Goal: Navigation & Orientation: Find specific page/section

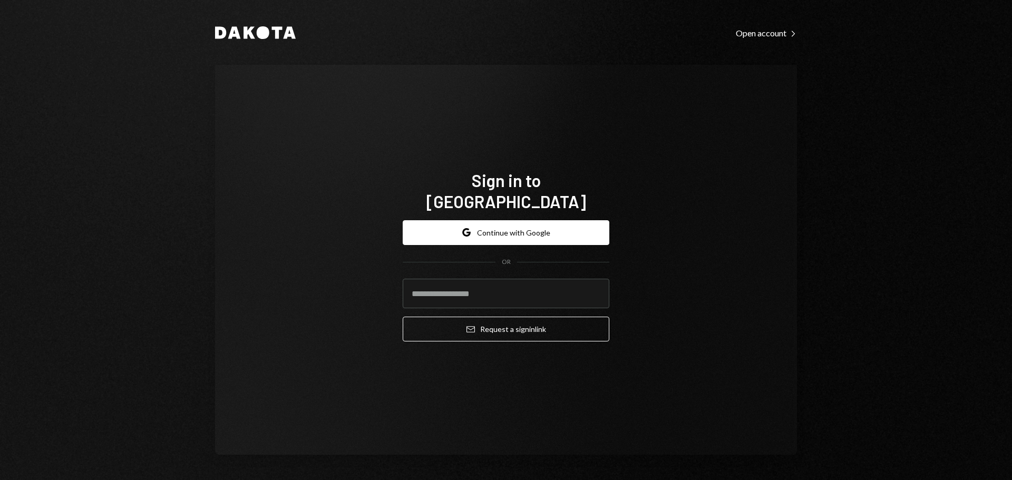
type input "**********"
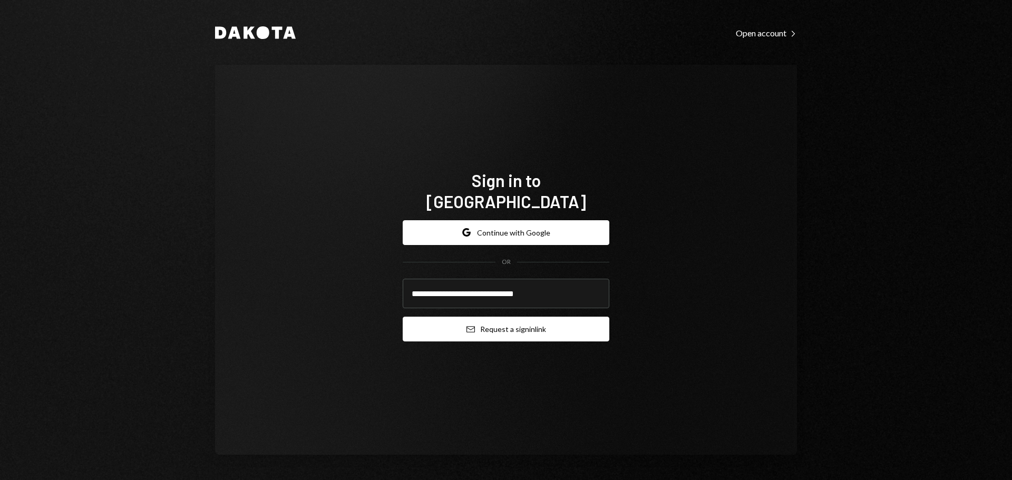
click at [494, 322] on button "Email Request a sign in link" at bounding box center [506, 329] width 207 height 25
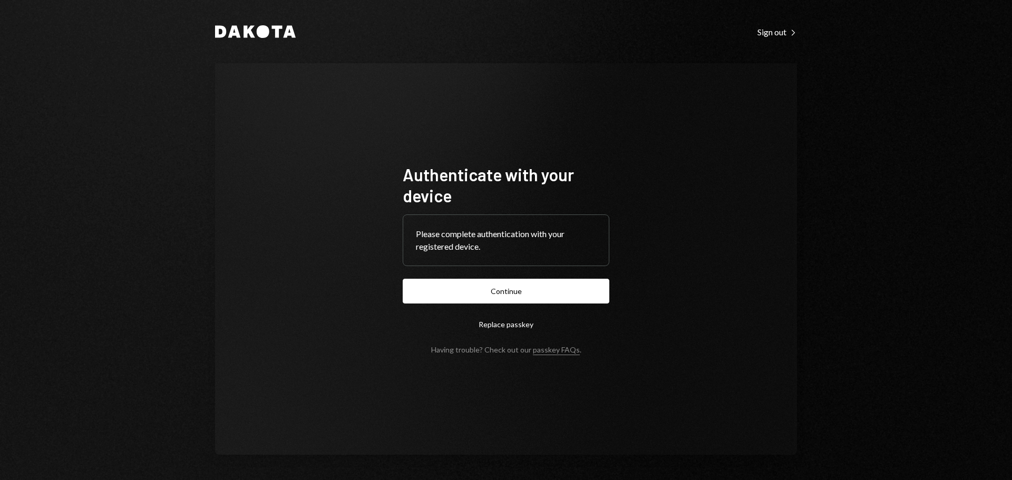
click at [502, 295] on button "Continue" at bounding box center [506, 291] width 207 height 25
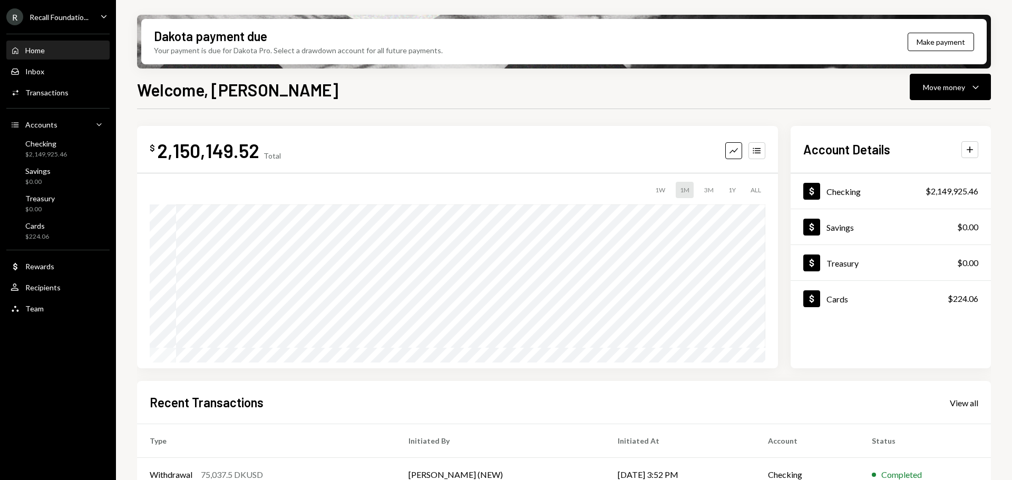
click at [65, 23] on div "R Recall Foundatio..." at bounding box center [47, 16] width 82 height 17
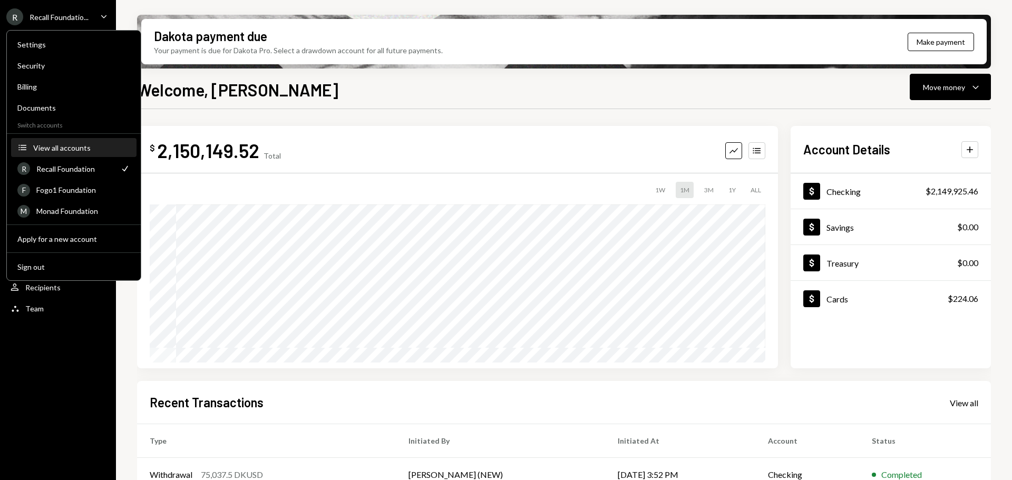
click at [70, 152] on button "Accounts View all accounts" at bounding box center [73, 148] width 125 height 19
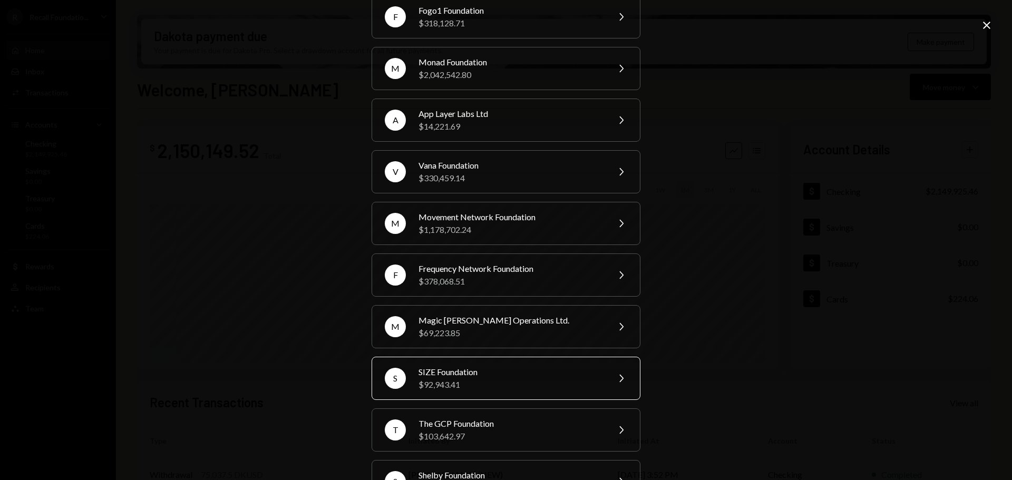
scroll to position [193, 0]
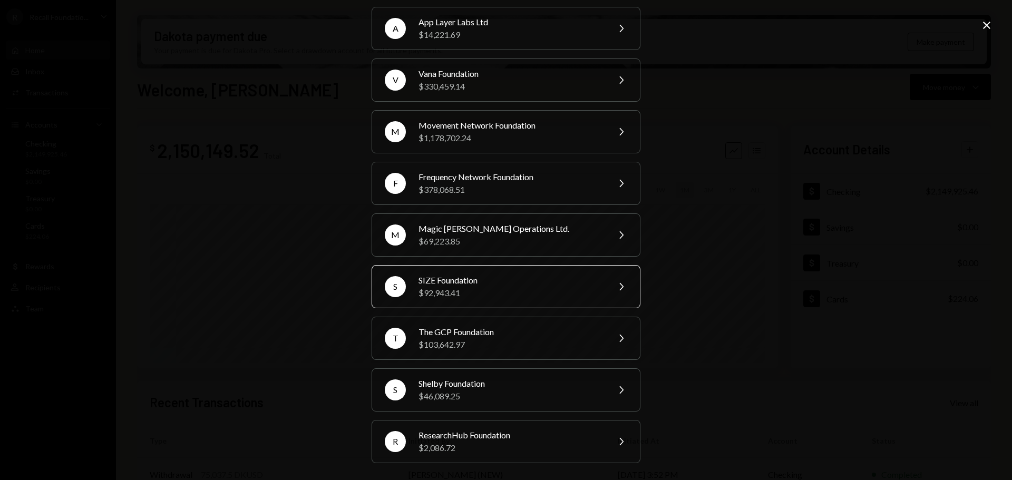
click at [470, 281] on div "SIZE Foundation" at bounding box center [510, 280] width 183 height 13
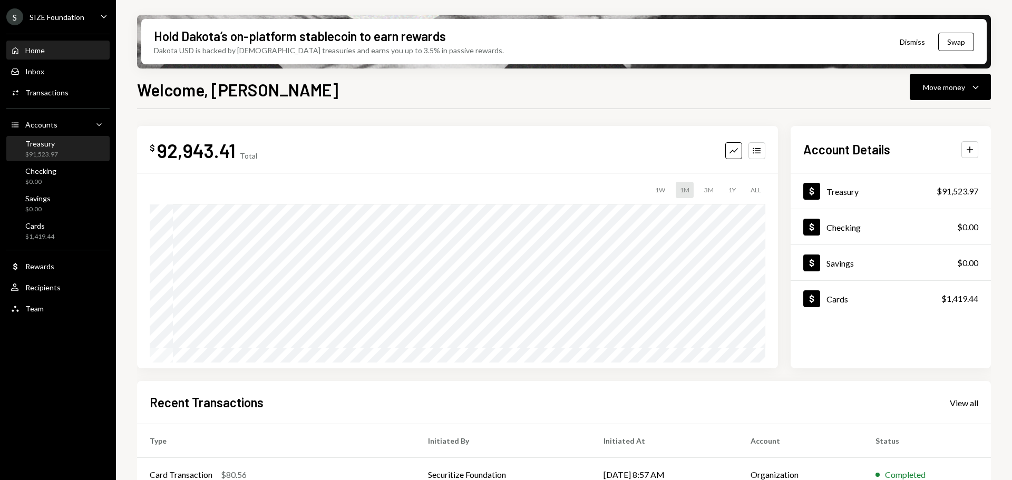
click at [51, 150] on div "$91,523.97" at bounding box center [41, 154] width 33 height 9
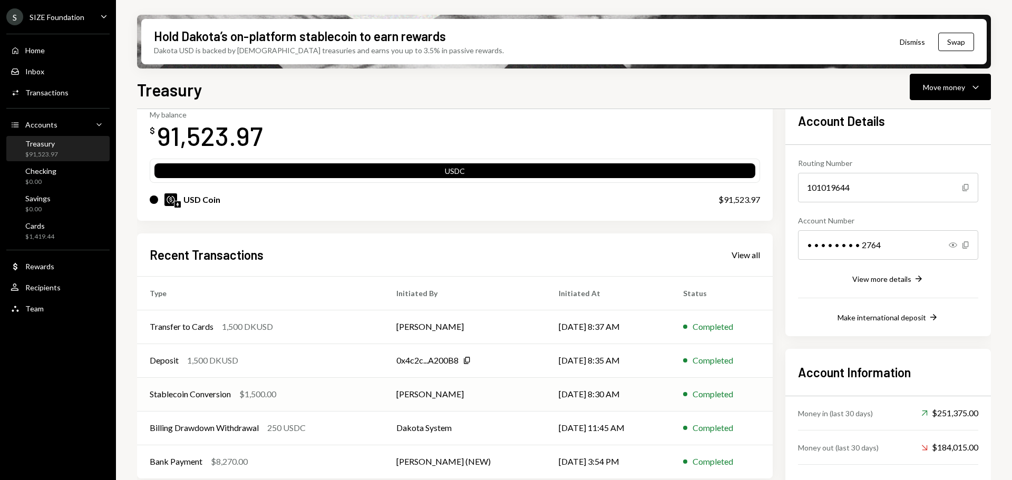
scroll to position [93, 0]
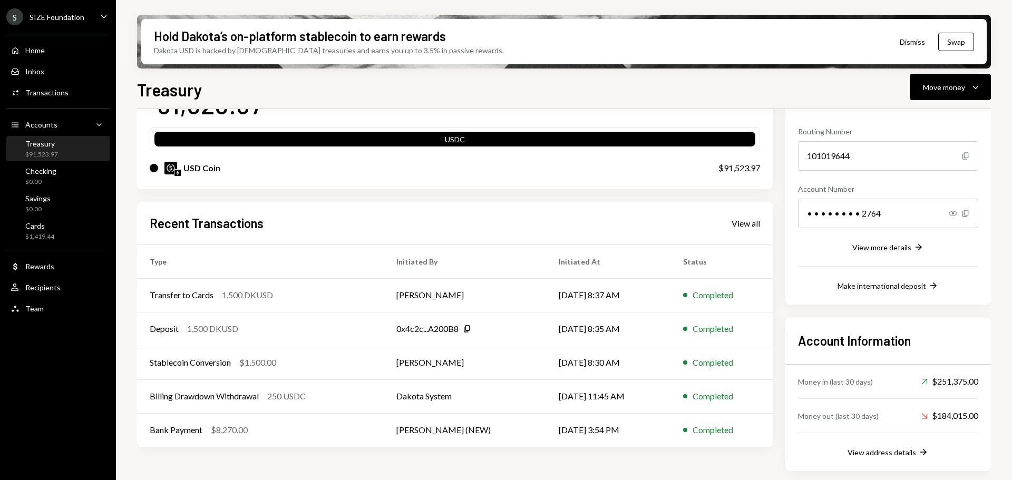
click at [747, 230] on div "Recent Transactions View all" at bounding box center [455, 223] width 611 height 17
click at [746, 226] on div "View all" at bounding box center [746, 223] width 28 height 11
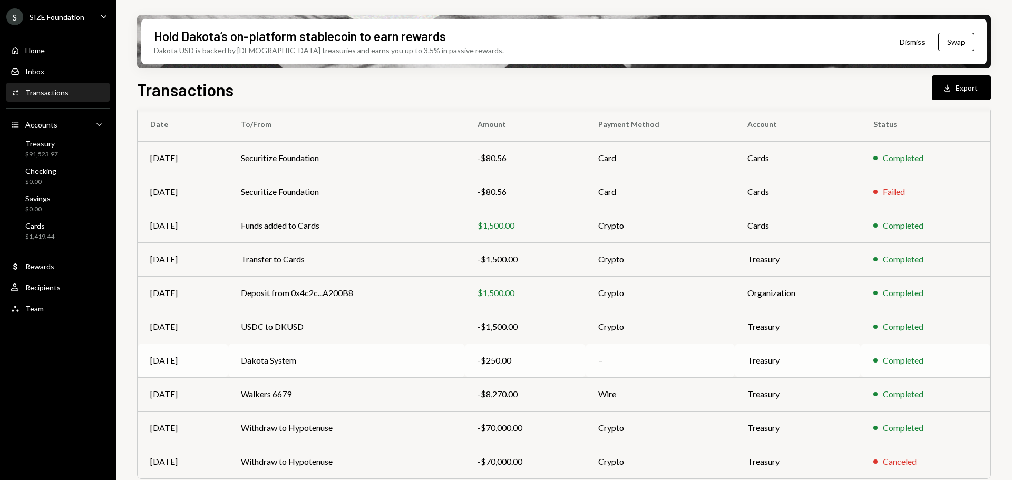
scroll to position [120, 0]
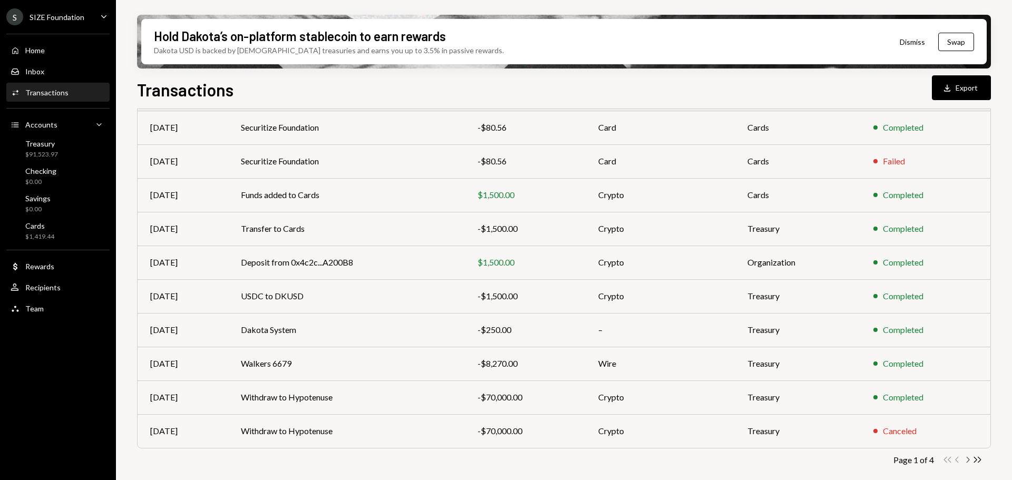
click at [969, 460] on icon "button" at bounding box center [968, 460] width 3 height 6
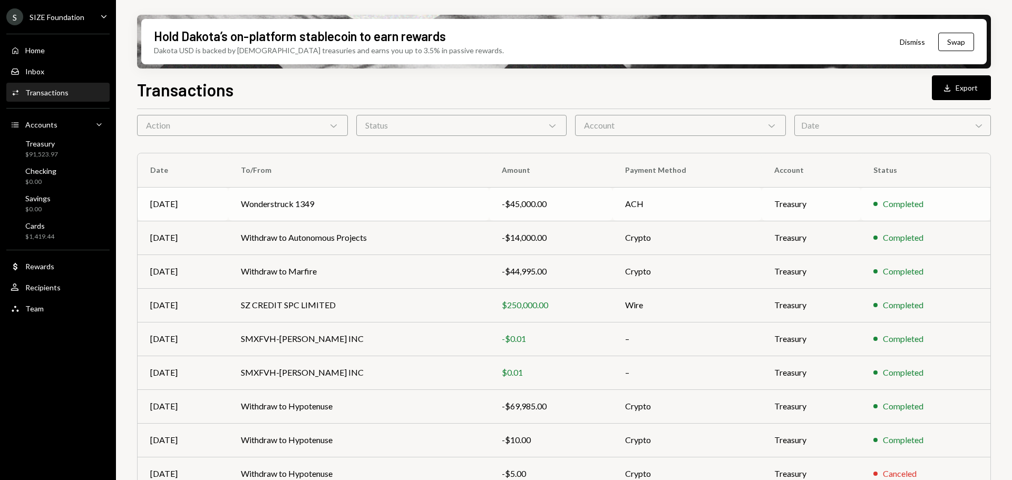
scroll to position [0, 0]
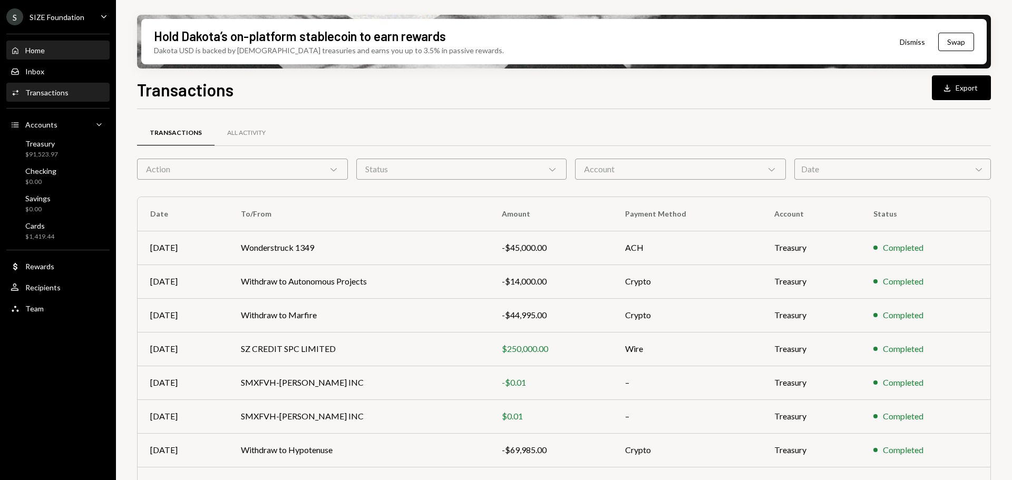
click at [62, 55] on div "Home Home" at bounding box center [58, 50] width 95 height 9
